Goal: Task Accomplishment & Management: Use online tool/utility

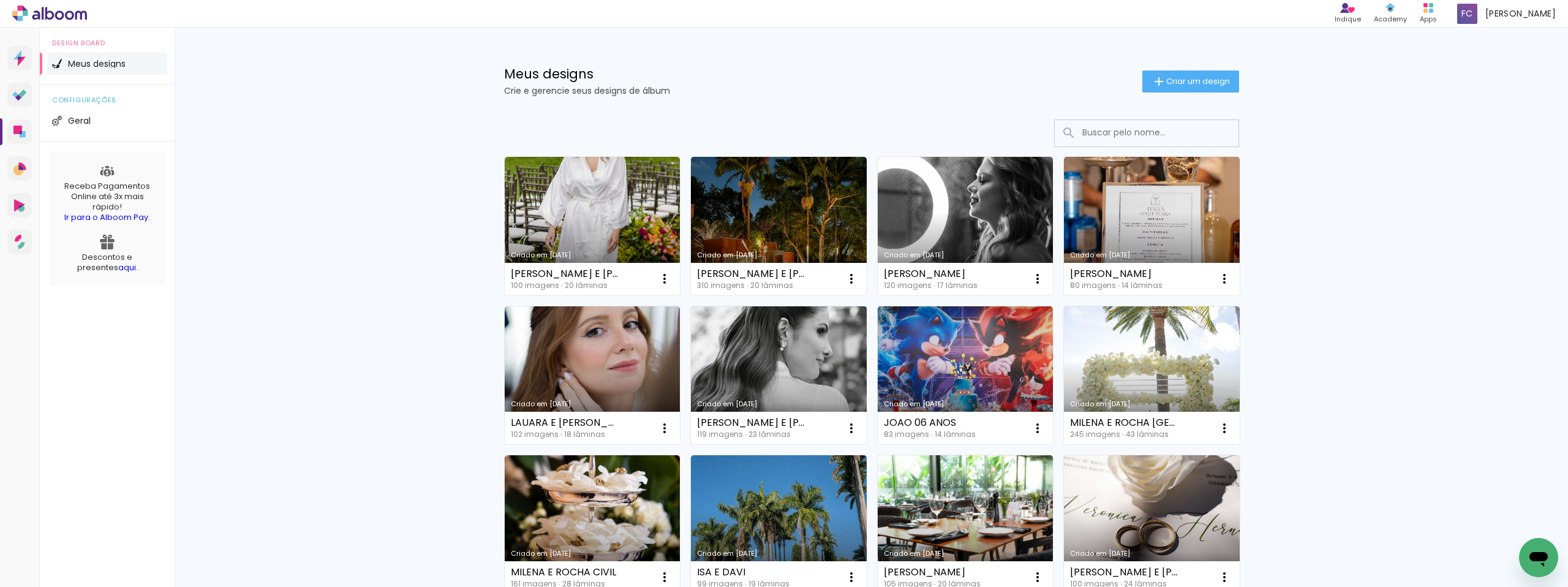
click at [773, 352] on link "Criado em [DATE]" at bounding box center [779, 375] width 176 height 139
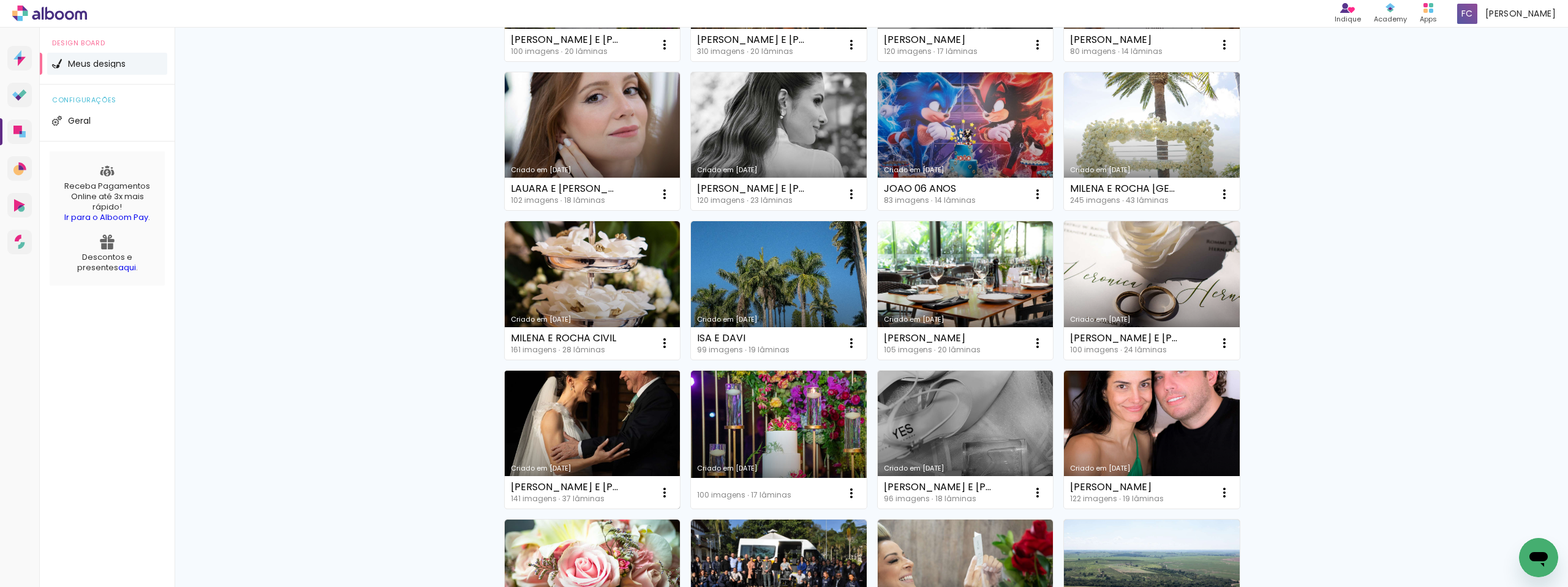
scroll to position [238, 0]
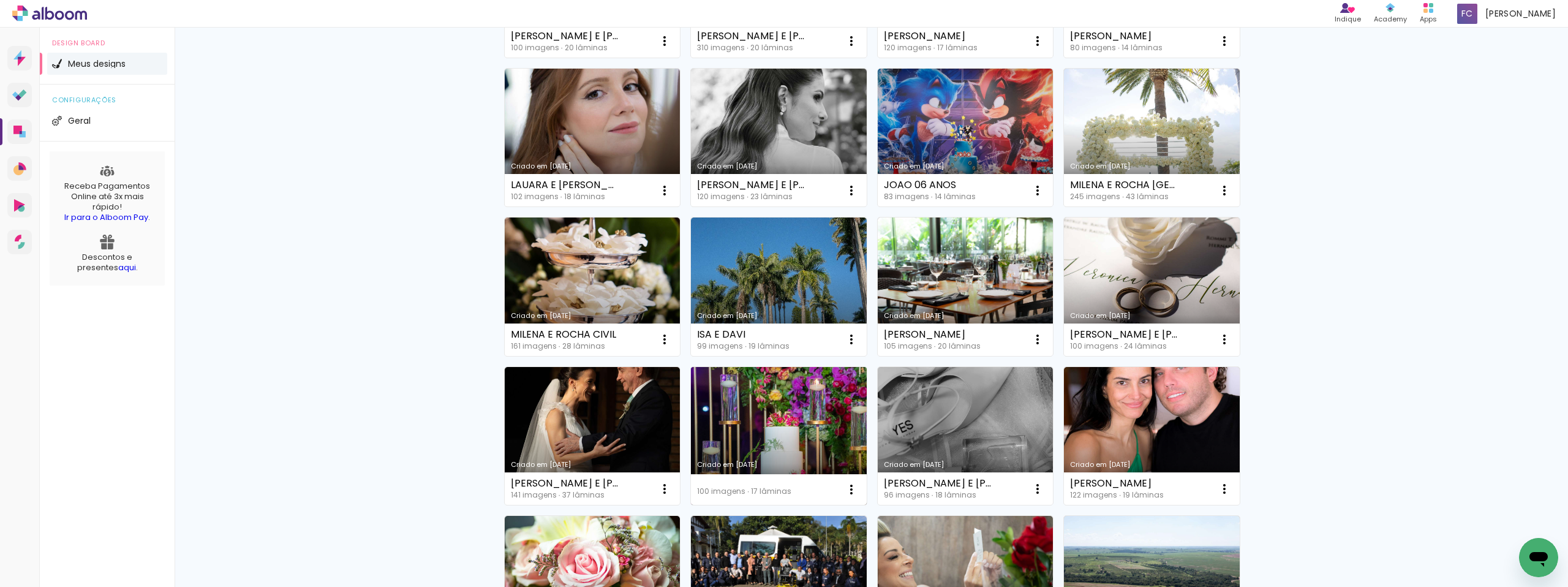
click at [774, 411] on link "Criado em [DATE]" at bounding box center [779, 436] width 176 height 139
